Goal: Information Seeking & Learning: Learn about a topic

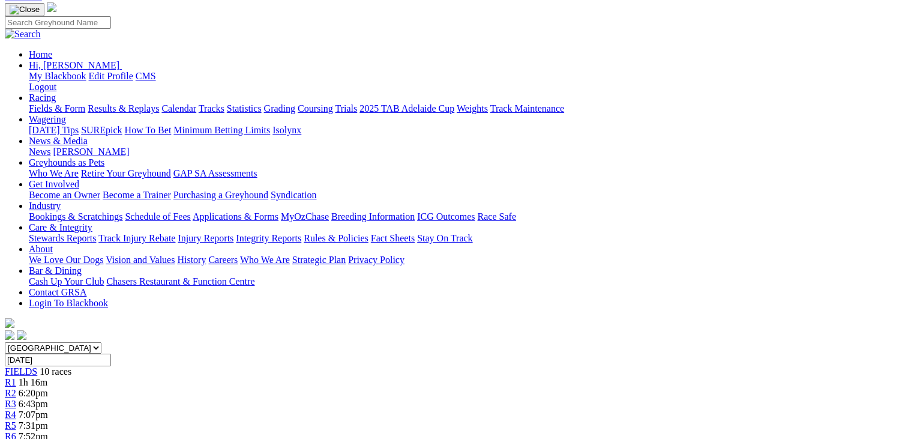
scroll to position [103, 0]
click at [48, 431] on span "7:52pm" at bounding box center [33, 436] width 29 height 10
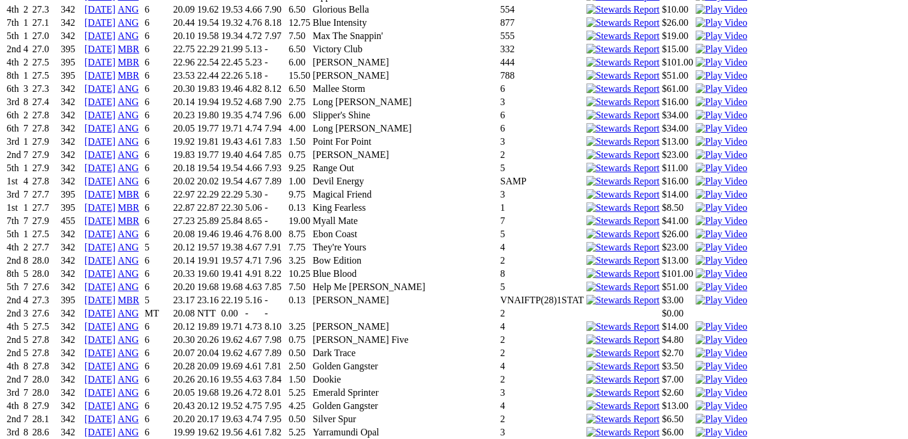
scroll to position [7919, 0]
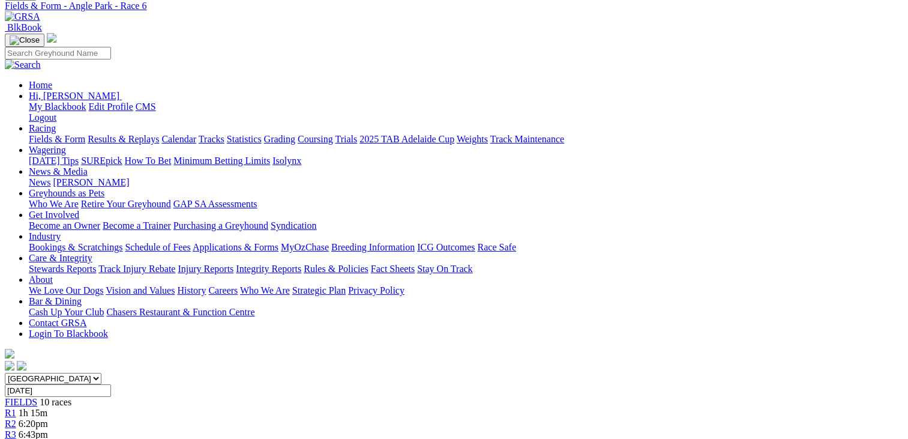
scroll to position [0, 0]
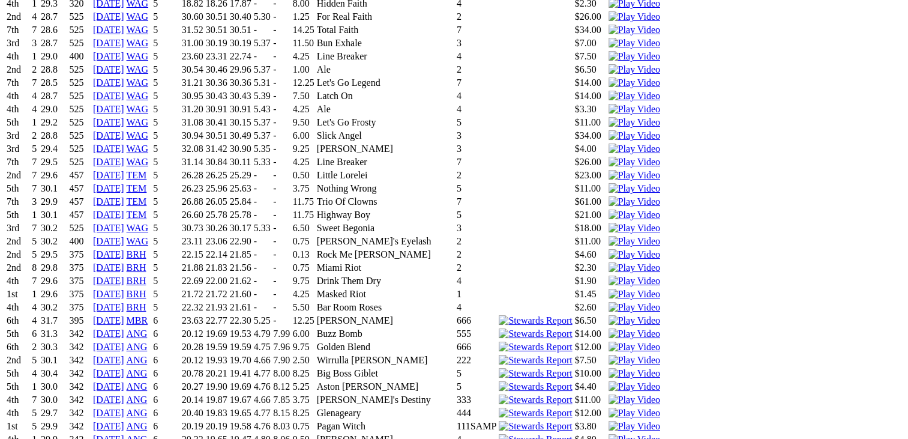
scroll to position [4152, 0]
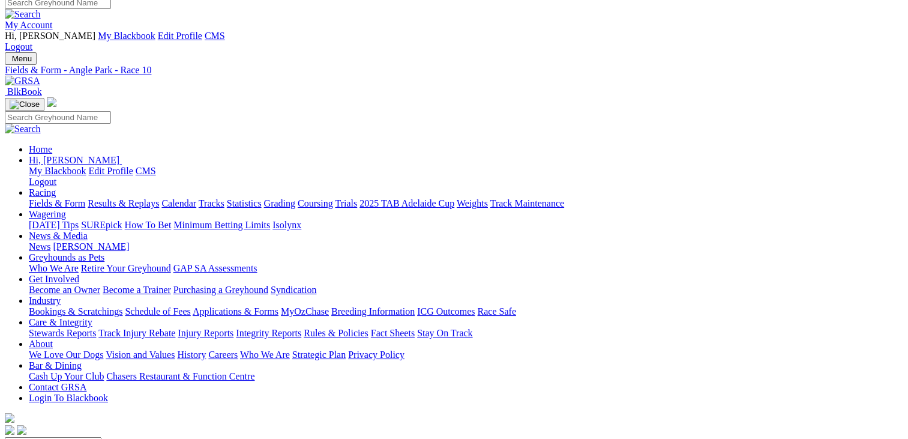
scroll to position [0, 0]
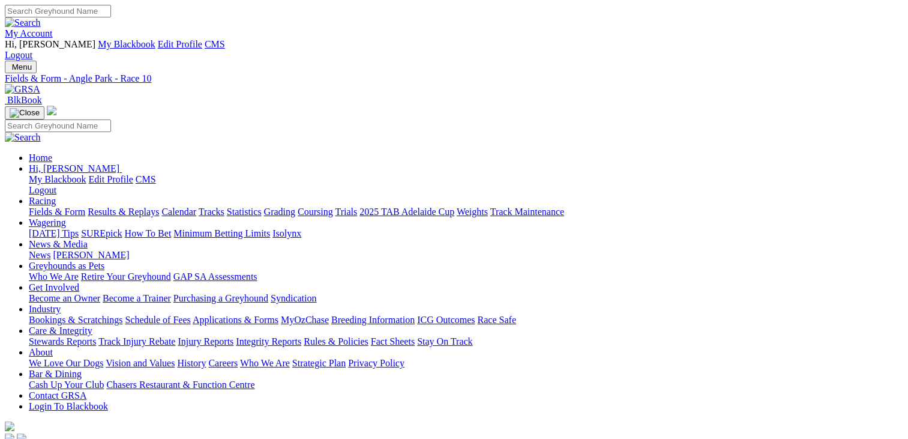
click at [77, 207] on link "Fields & Form" at bounding box center [57, 212] width 56 height 10
drag, startPoint x: 0, startPoint y: 0, endPoint x: 331, endPoint y: 142, distance: 360.6
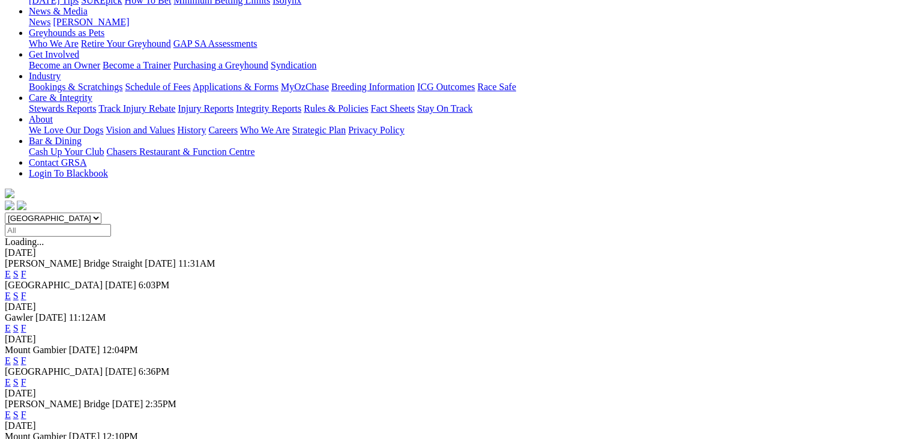
scroll to position [234, 0]
click at [26, 376] on link "F" at bounding box center [23, 381] width 5 height 10
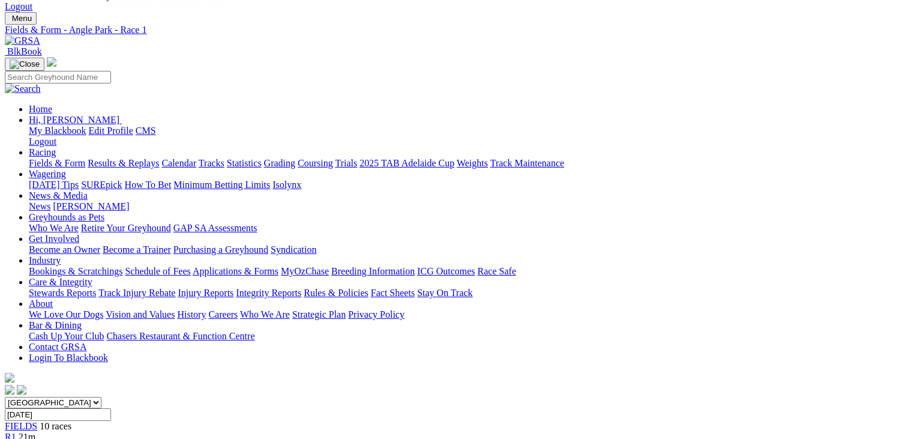
scroll to position [53, 0]
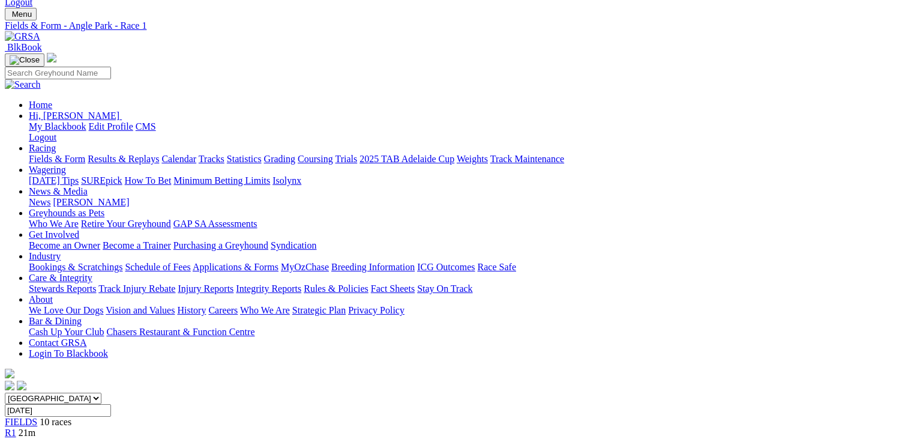
click at [16, 438] on link "R2" at bounding box center [10, 443] width 11 height 10
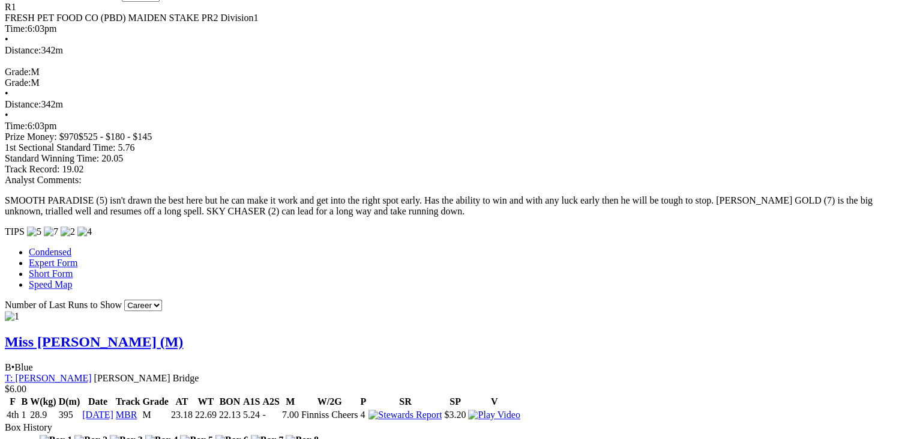
scroll to position [1036, 0]
